Goal: Transaction & Acquisition: Purchase product/service

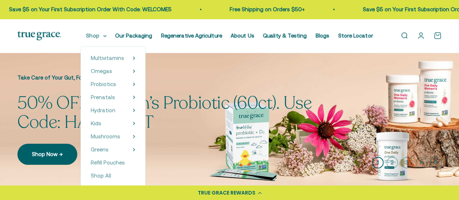
click at [102, 34] on summary "Shop" at bounding box center [96, 35] width 20 height 9
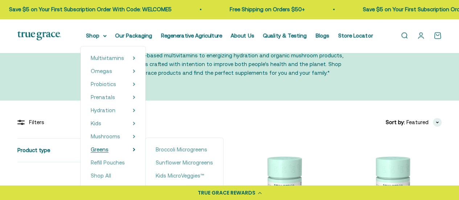
scroll to position [73, 0]
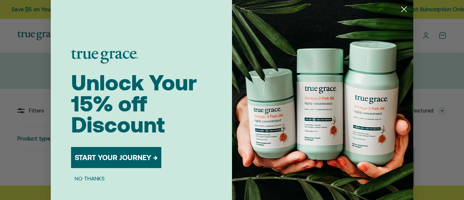
click at [96, 178] on button "NO THANKS" at bounding box center [89, 178] width 37 height 9
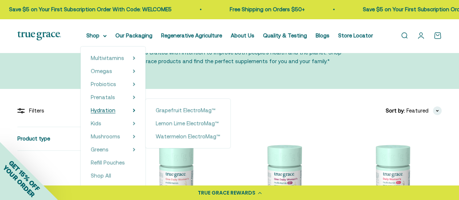
click at [120, 111] on summary "Hydration" at bounding box center [113, 110] width 45 height 9
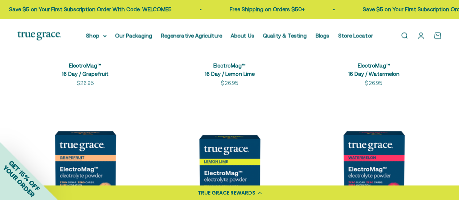
scroll to position [254, 0]
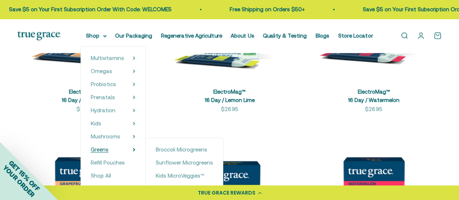
click at [120, 150] on summary "Greens" at bounding box center [113, 149] width 45 height 9
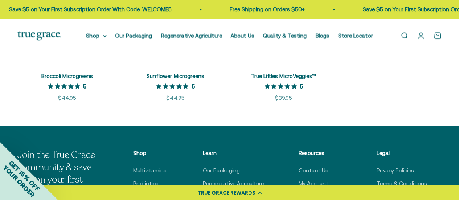
scroll to position [218, 0]
